Goal: Navigation & Orientation: Find specific page/section

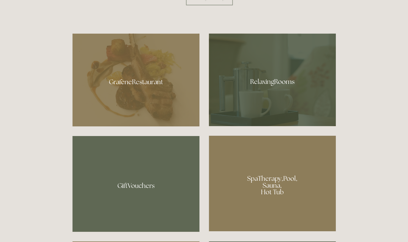
scroll to position [283, 0]
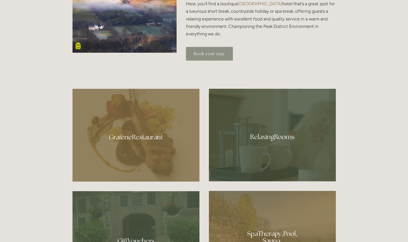
click at [206, 58] on link "Book your stay" at bounding box center [209, 53] width 47 height 13
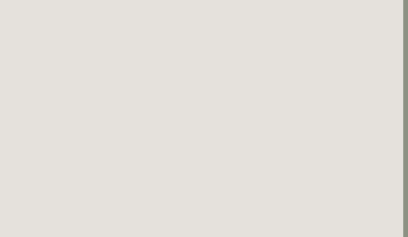
scroll to position [0, 5]
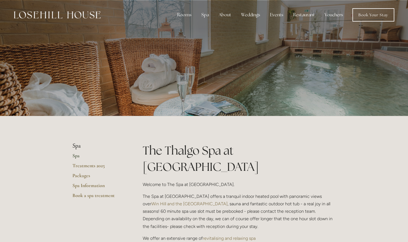
click at [188, 80] on div at bounding box center [203, 58] width 263 height 116
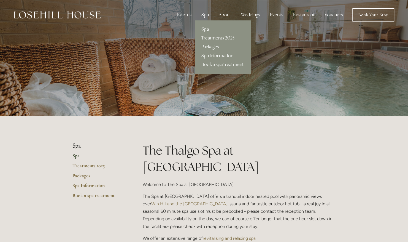
click at [210, 38] on link "Treatments 2025" at bounding box center [223, 38] width 56 height 9
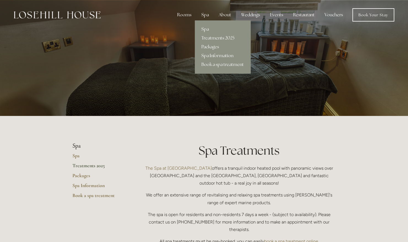
click at [210, 58] on link "Spa Information" at bounding box center [223, 55] width 56 height 9
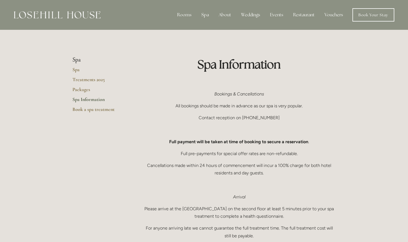
click at [88, 17] on img at bounding box center [57, 14] width 87 height 7
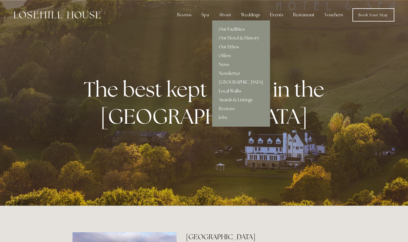
click at [228, 89] on link "Local Walks" at bounding box center [241, 90] width 58 height 9
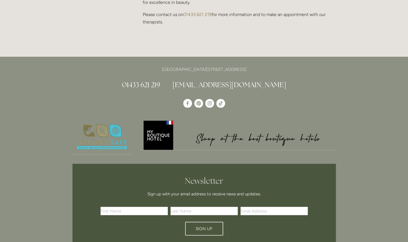
scroll to position [600, 0]
click at [208, 101] on use "Instagram" at bounding box center [209, 103] width 4 height 4
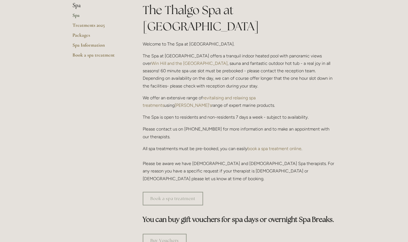
scroll to position [0, 0]
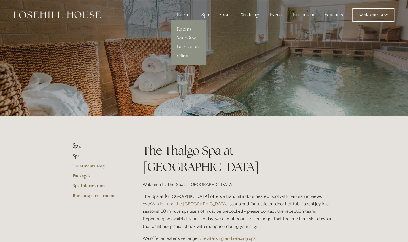
click at [186, 27] on link "Rooms" at bounding box center [188, 29] width 36 height 9
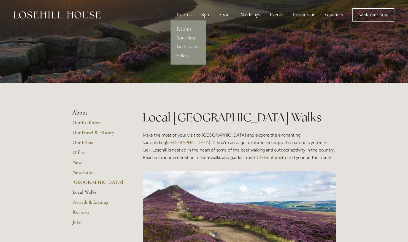
click at [188, 53] on link "Offers" at bounding box center [188, 55] width 36 height 9
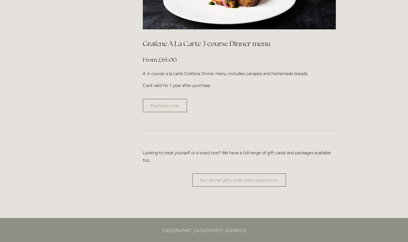
scroll to position [1003, 0]
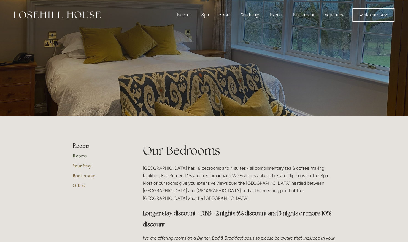
click at [184, 59] on p at bounding box center [204, 58] width 246 height 22
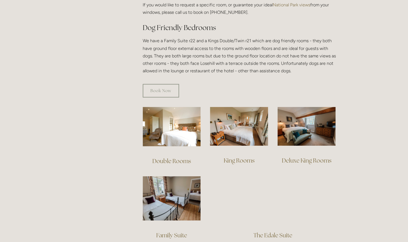
scroll to position [299, 0]
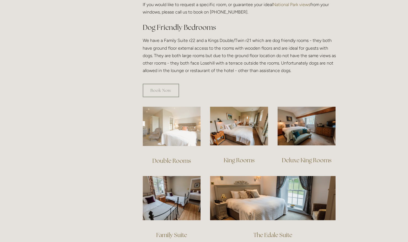
click at [178, 115] on img at bounding box center [172, 125] width 58 height 39
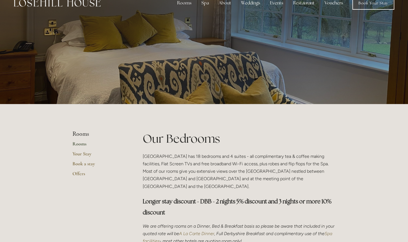
scroll to position [0, 0]
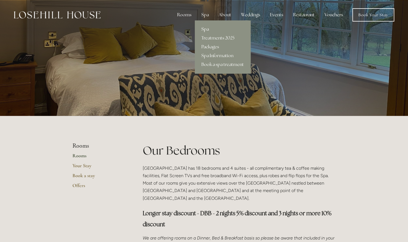
click at [207, 30] on link "Spa" at bounding box center [223, 29] width 56 height 9
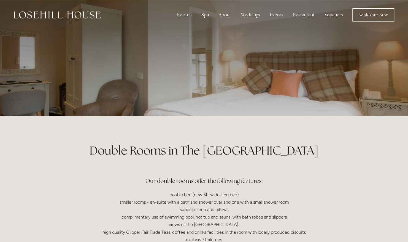
click at [180, 99] on div at bounding box center [203, 58] width 263 height 116
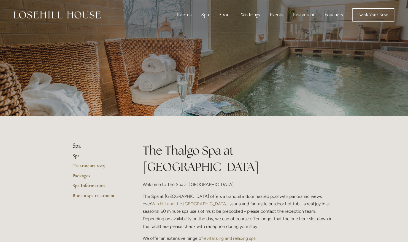
click at [207, 30] on div at bounding box center [203, 58] width 263 height 116
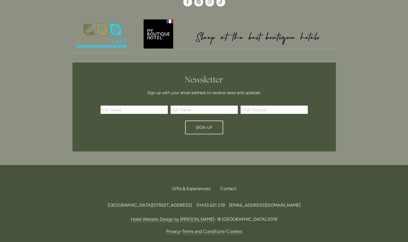
scroll to position [721, 0]
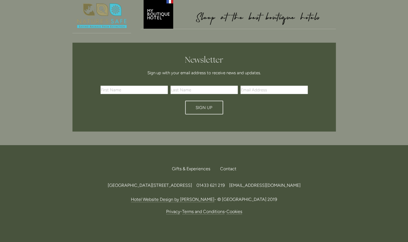
drag, startPoint x: 93, startPoint y: 161, endPoint x: 239, endPoint y: 159, distance: 146.6
click at [192, 182] on span "[GEOGRAPHIC_DATA][STREET_ADDRESS]" at bounding box center [150, 184] width 84 height 5
copy span "[GEOGRAPHIC_DATA][STREET_ADDRESS]"
